Goal: Find specific page/section

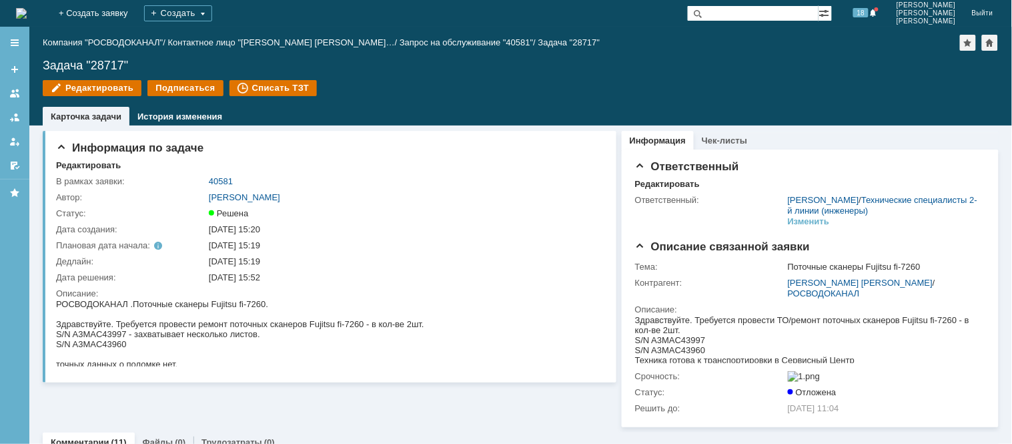
click at [27, 19] on img at bounding box center [21, 13] width 11 height 11
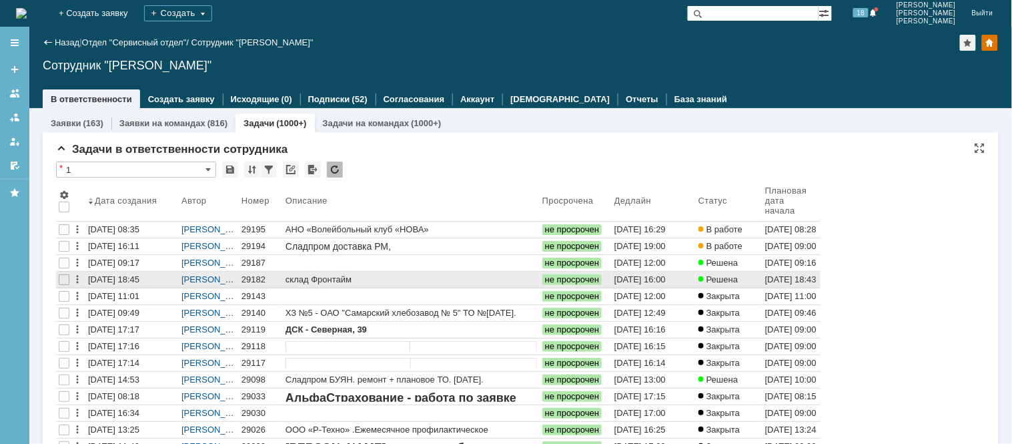
click at [255, 278] on div "29182" at bounding box center [261, 279] width 39 height 11
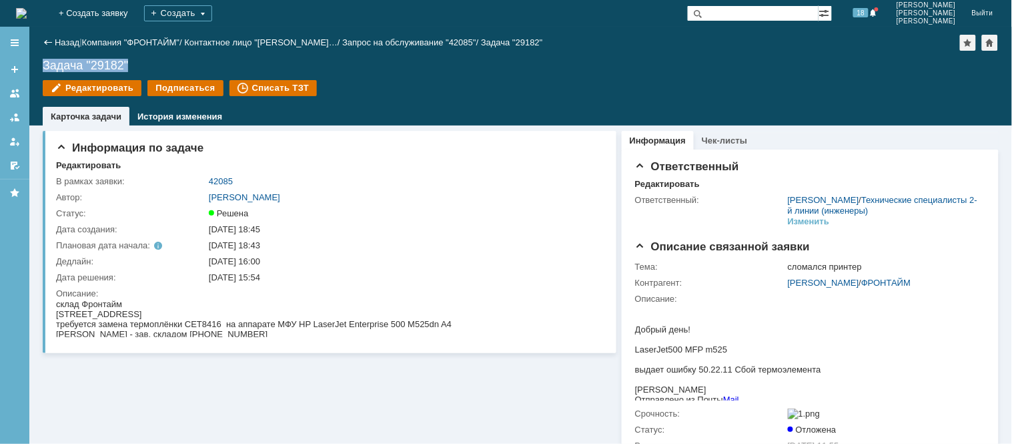
drag, startPoint x: 135, startPoint y: 59, endPoint x: 29, endPoint y: 64, distance: 106.2
click at [29, 64] on div "Назад | Компания "ФРОНТАЙМ" / Контактное лицо "[PERSON_NAME]… / Запрос на обслу…" at bounding box center [520, 76] width 983 height 99
copy div "Задача "29182""
